Goal: Navigation & Orientation: Find specific page/section

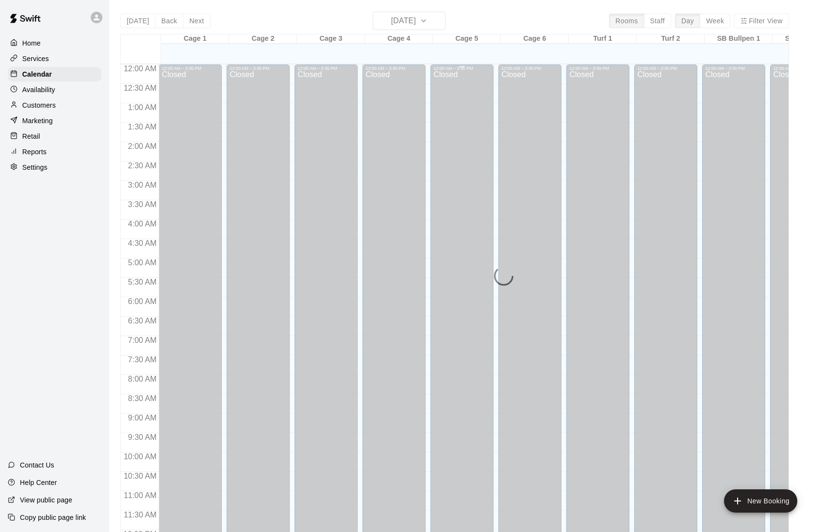
scroll to position [449, 241]
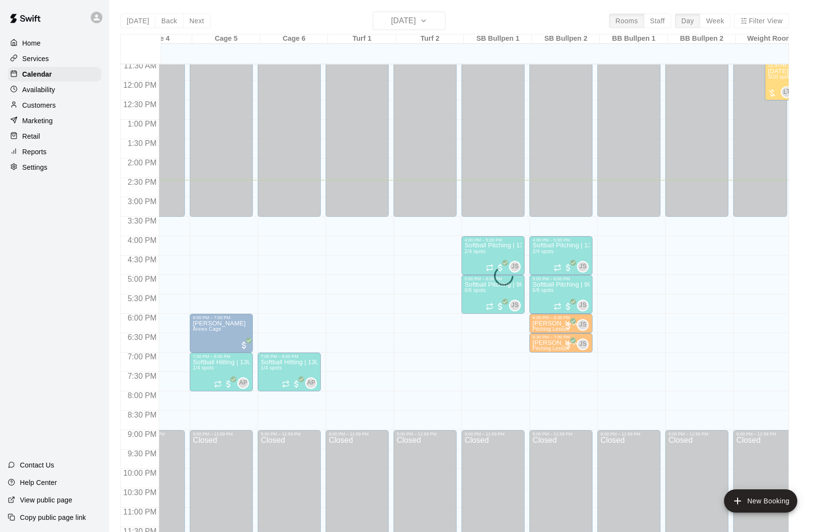
click at [40, 45] on p "Home" at bounding box center [31, 43] width 18 height 10
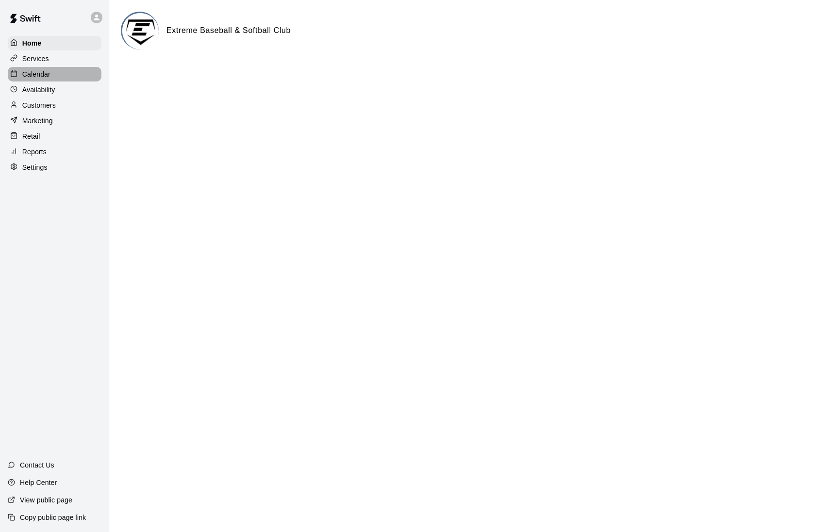
click at [55, 76] on div "Calendar" at bounding box center [55, 74] width 94 height 15
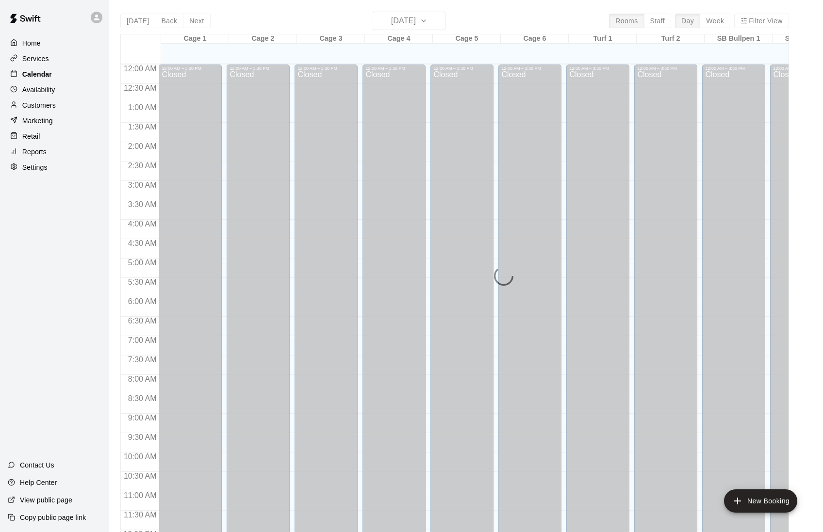
scroll to position [424, 0]
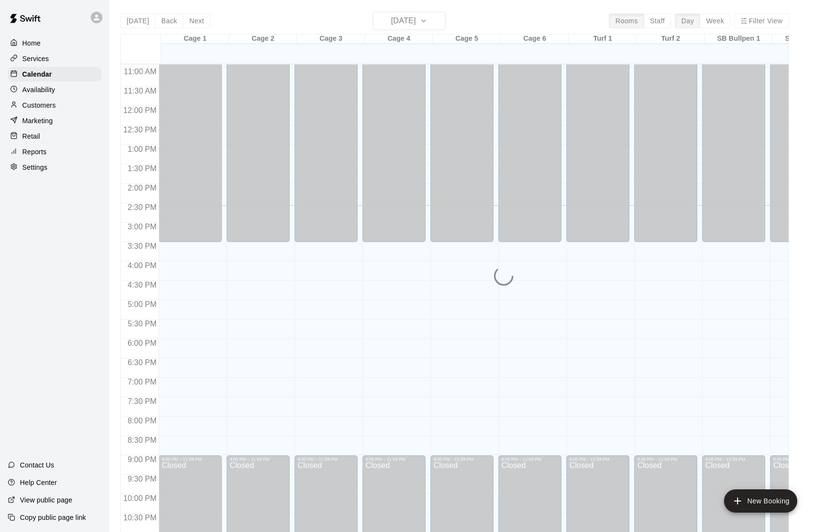
click at [39, 46] on p "Home" at bounding box center [31, 43] width 18 height 10
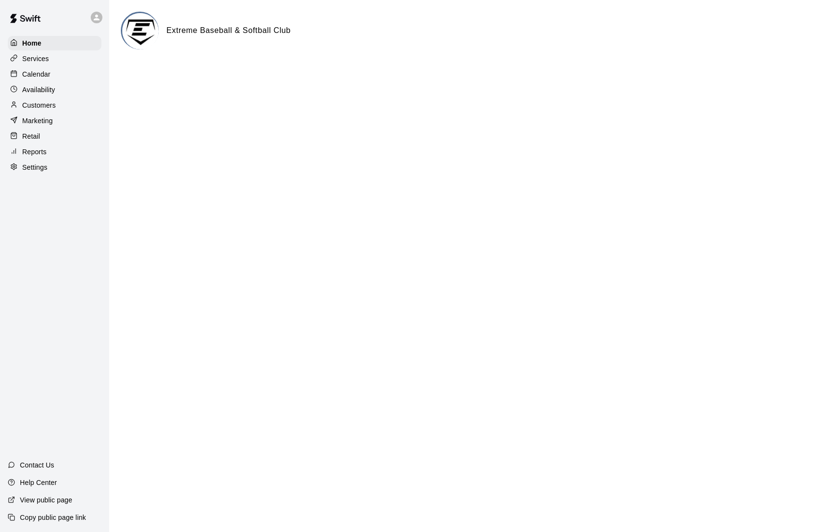
click at [45, 107] on p "Customers" at bounding box center [38, 105] width 33 height 10
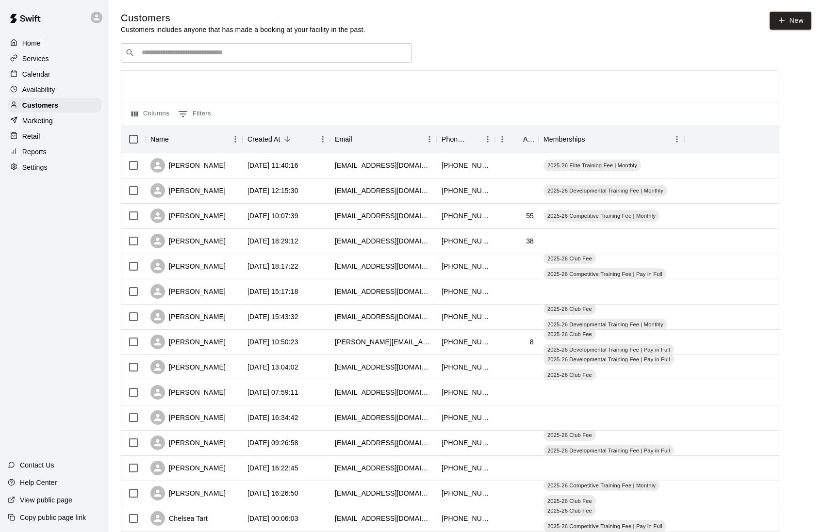
click at [56, 43] on div "Home" at bounding box center [55, 43] width 94 height 15
